Goal: Task Accomplishment & Management: Complete application form

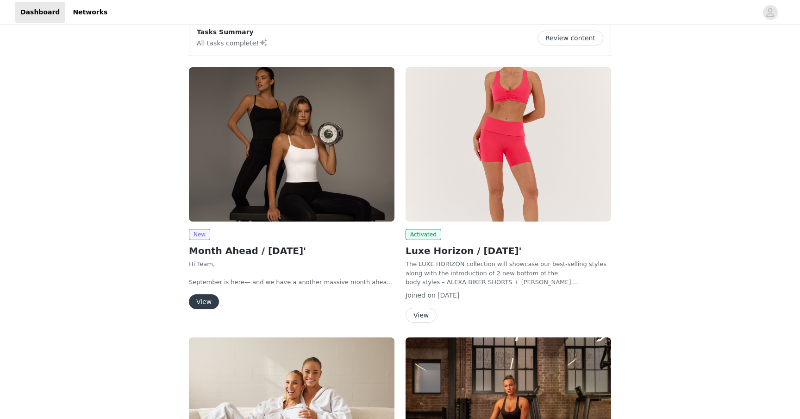
scroll to position [82, 0]
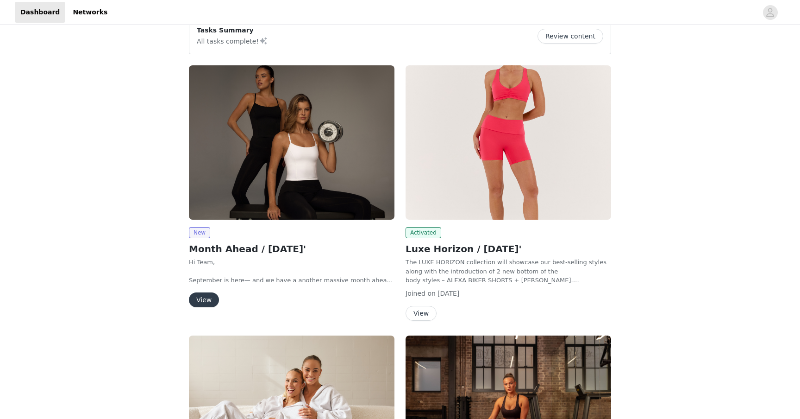
click at [202, 303] on button "View" at bounding box center [204, 299] width 30 height 15
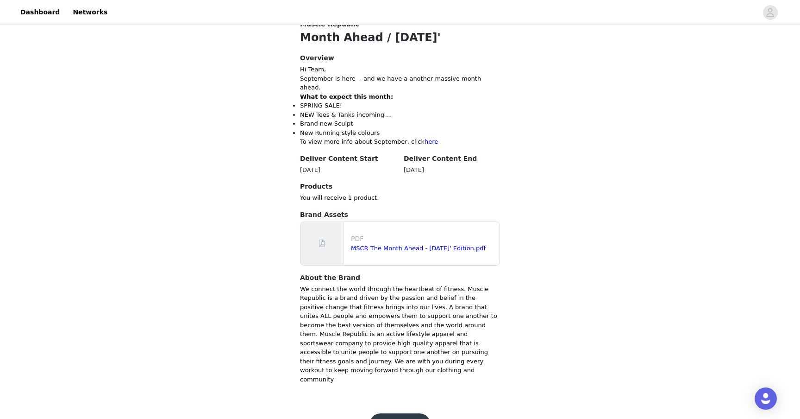
scroll to position [191, 0]
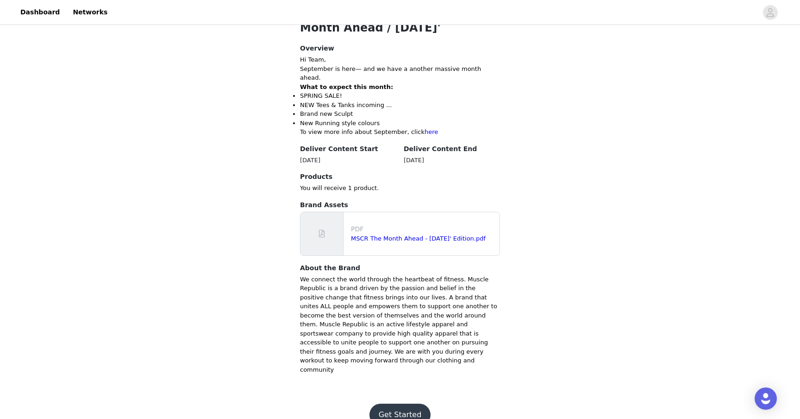
click at [387, 403] on button "Get Started" at bounding box center [401, 414] width 62 height 22
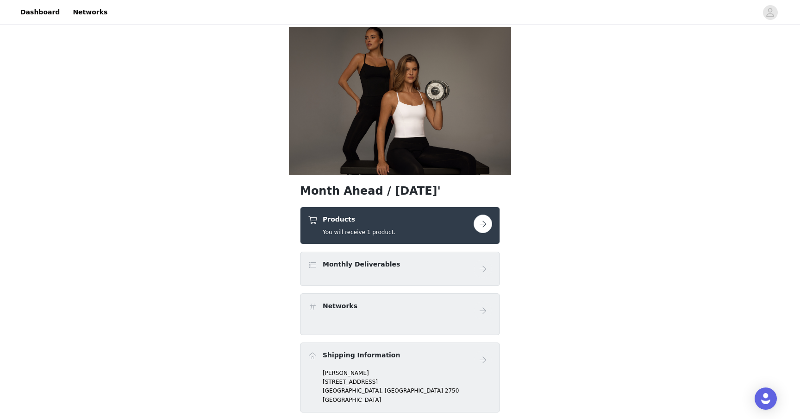
click at [480, 226] on button "button" at bounding box center [483, 223] width 19 height 19
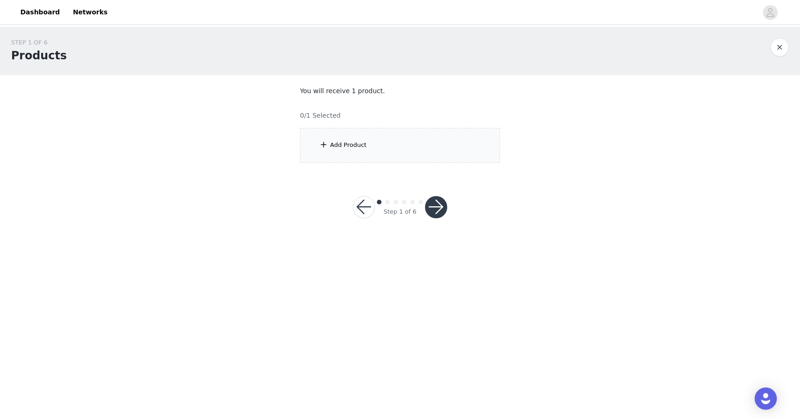
click at [341, 144] on div "Add Product" at bounding box center [348, 144] width 37 height 9
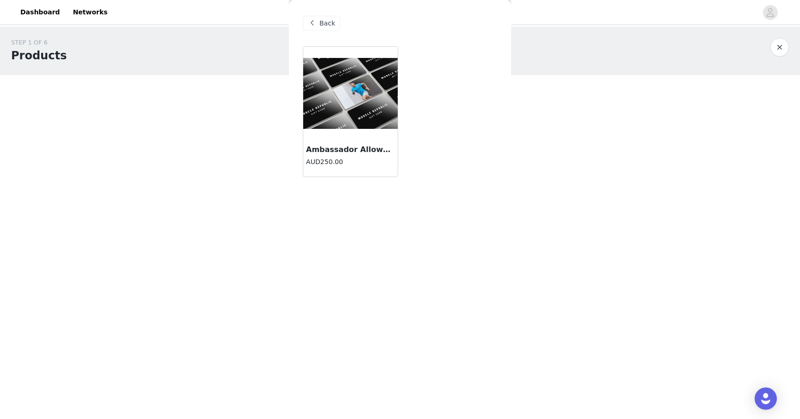
click at [338, 109] on img at bounding box center [350, 93] width 94 height 71
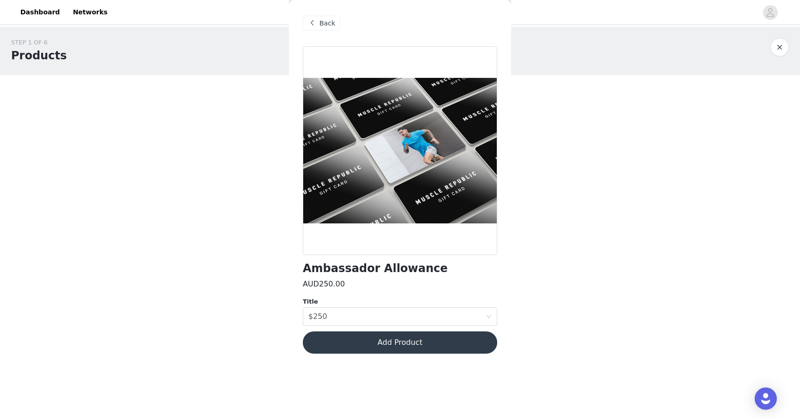
click at [359, 348] on button "Add Product" at bounding box center [400, 342] width 195 height 22
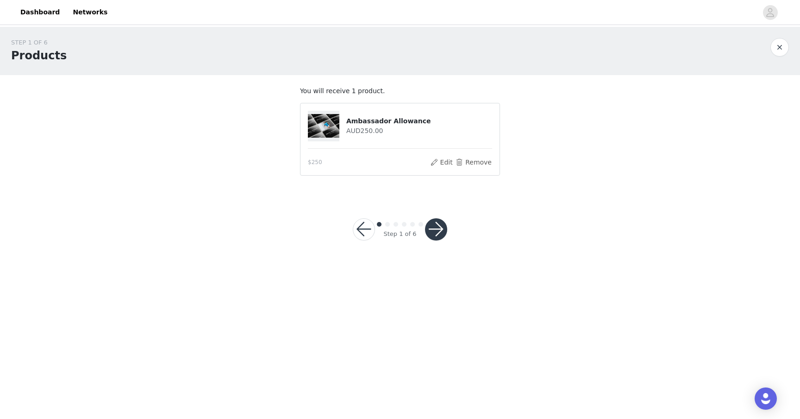
click at [434, 233] on button "button" at bounding box center [436, 229] width 22 height 22
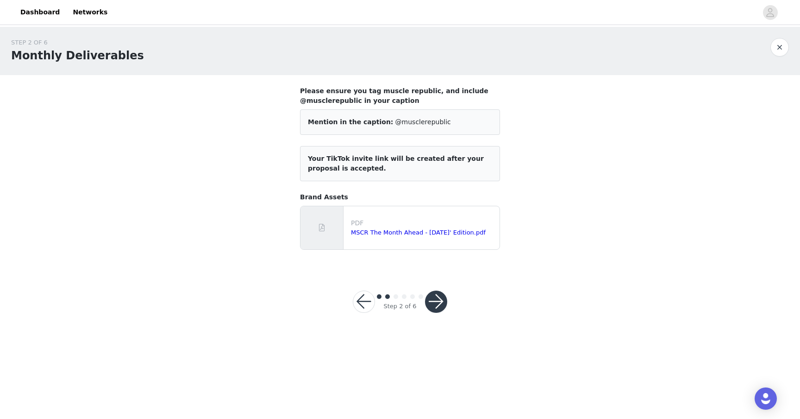
click at [432, 301] on button "button" at bounding box center [436, 301] width 22 height 22
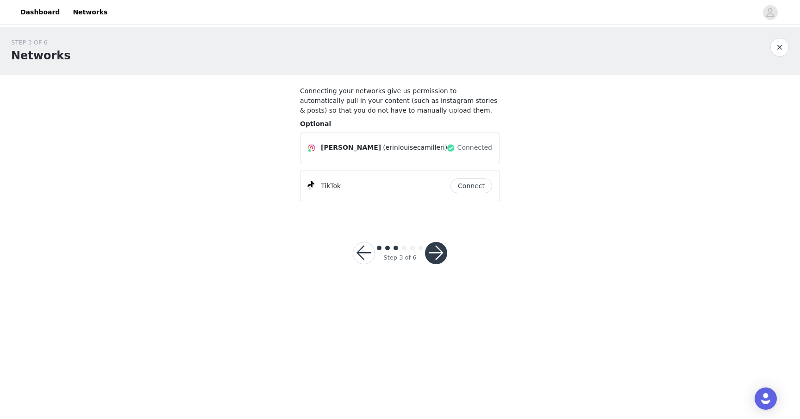
click at [439, 255] on button "button" at bounding box center [436, 253] width 22 height 22
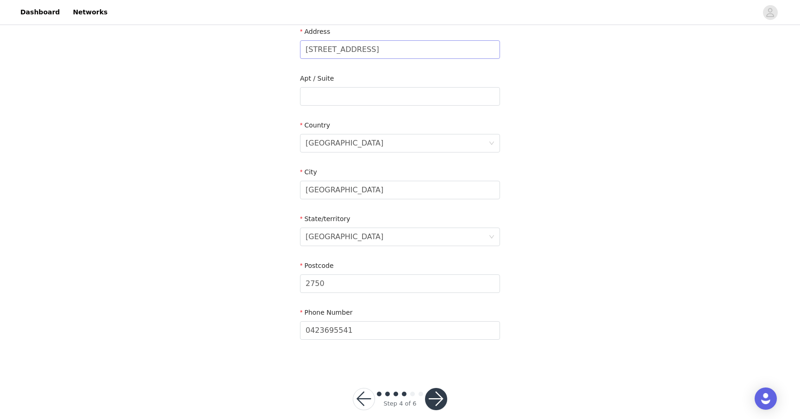
scroll to position [213, 0]
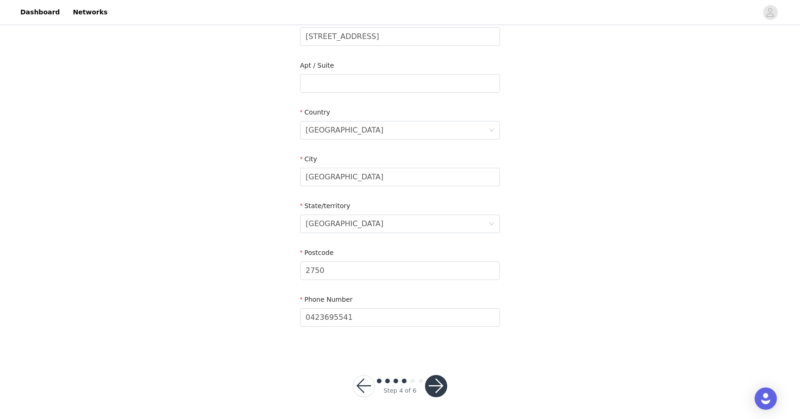
click at [433, 382] on button "button" at bounding box center [436, 386] width 22 height 22
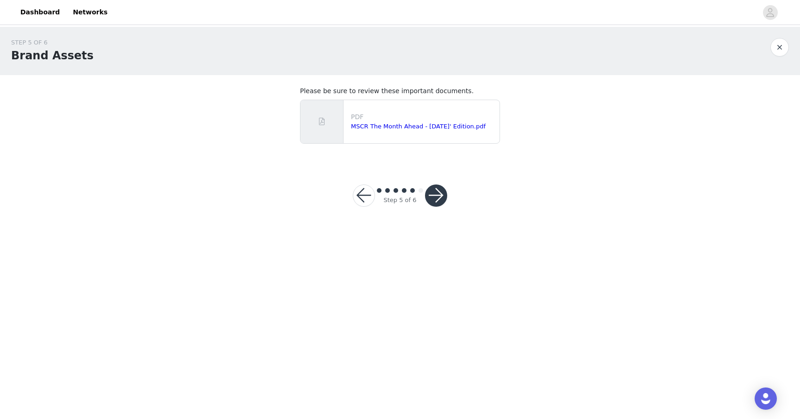
click at [436, 197] on button "button" at bounding box center [436, 195] width 22 height 22
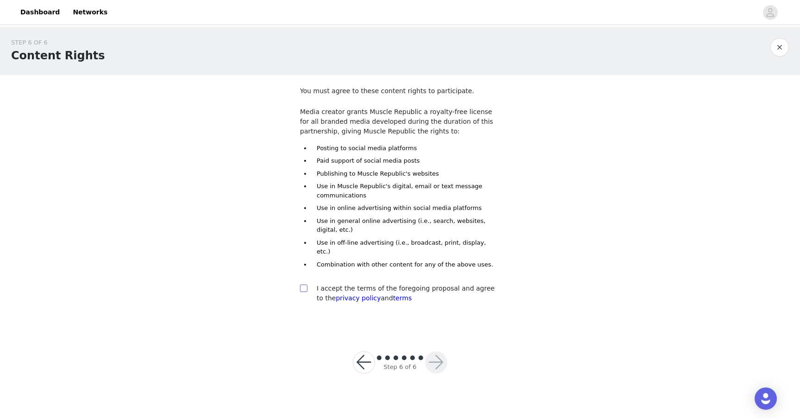
click at [304, 284] on input "checkbox" at bounding box center [303, 287] width 6 height 6
checkbox input "true"
click at [431, 357] on button "button" at bounding box center [436, 362] width 22 height 22
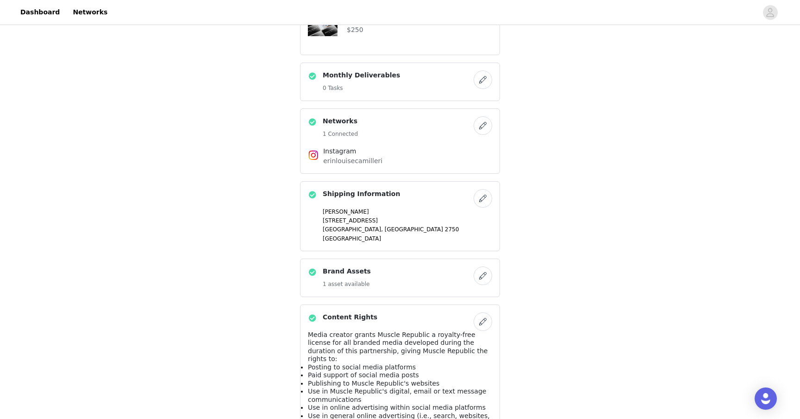
scroll to position [365, 0]
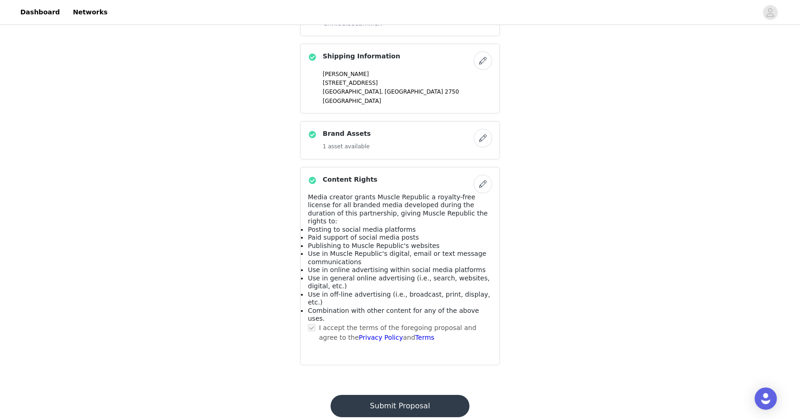
click at [405, 395] on button "Submit Proposal" at bounding box center [400, 406] width 138 height 22
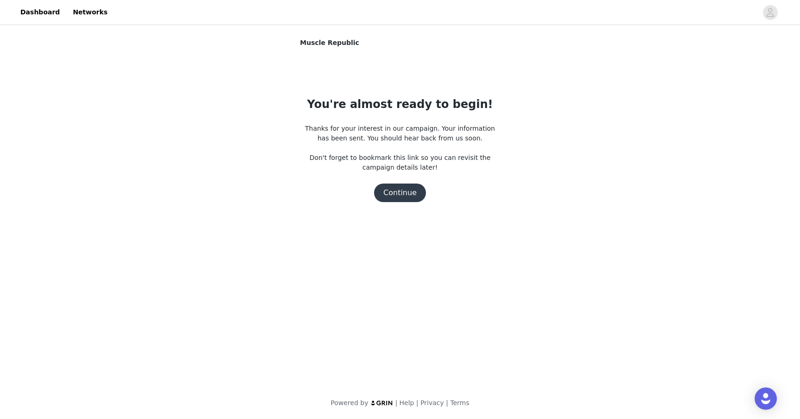
click at [402, 192] on button "Continue" at bounding box center [400, 192] width 52 height 19
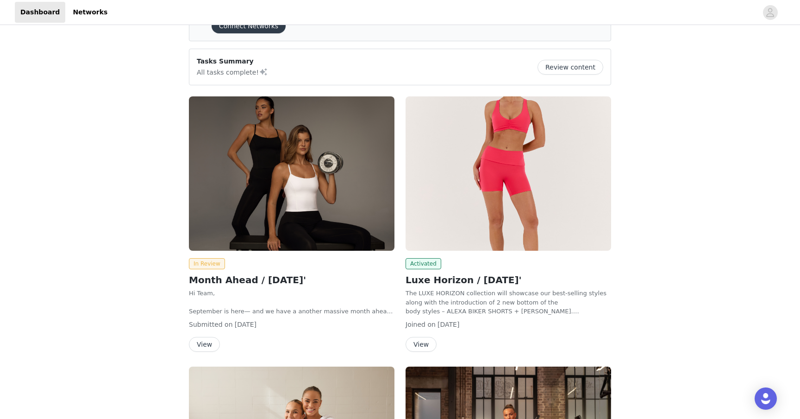
scroll to position [53, 0]
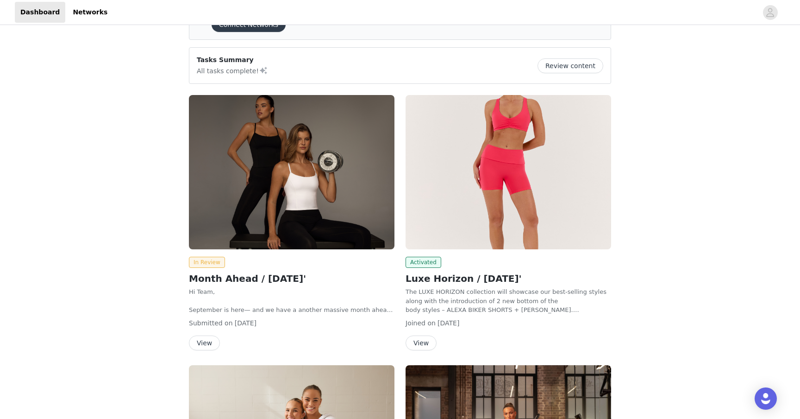
click at [201, 341] on button "View" at bounding box center [204, 342] width 31 height 15
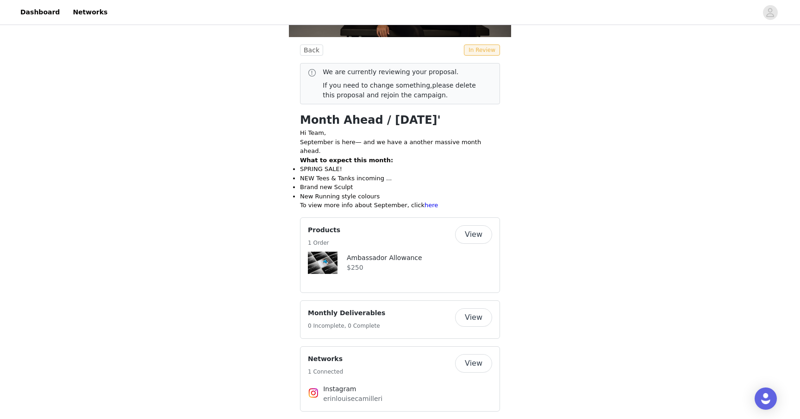
scroll to position [163, 0]
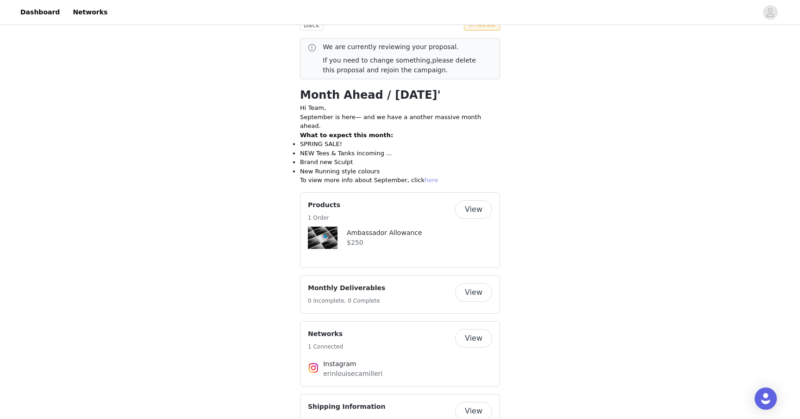
click at [426, 176] on link "here" at bounding box center [431, 179] width 13 height 7
